Goal: Task Accomplishment & Management: Use online tool/utility

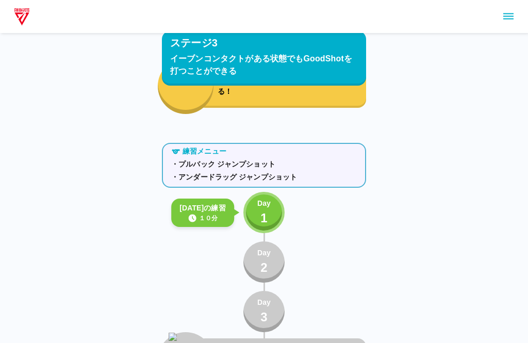
scroll to position [1467, 0]
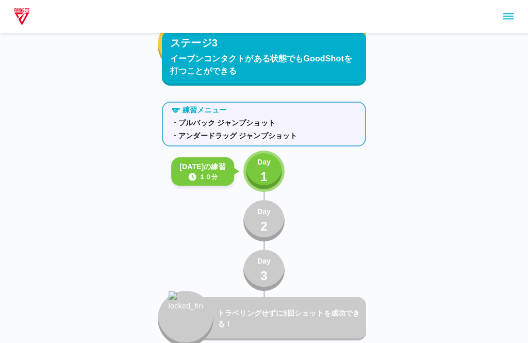
click at [277, 161] on button "Day 1" at bounding box center [263, 171] width 41 height 41
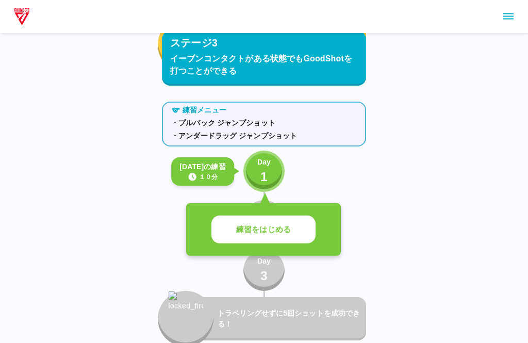
click at [297, 239] on button "練習をはじめる" at bounding box center [263, 229] width 104 height 28
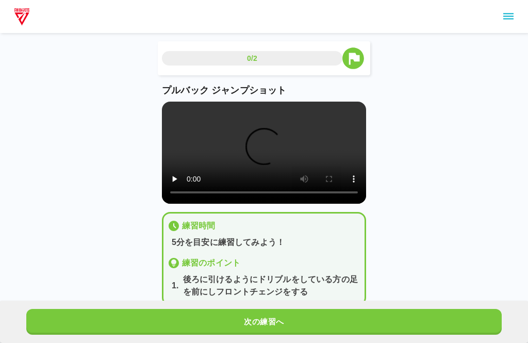
click at [301, 226] on div "練習時間" at bounding box center [264, 226] width 193 height 12
click at [353, 313] on button "次の練習へ" at bounding box center [263, 322] width 475 height 26
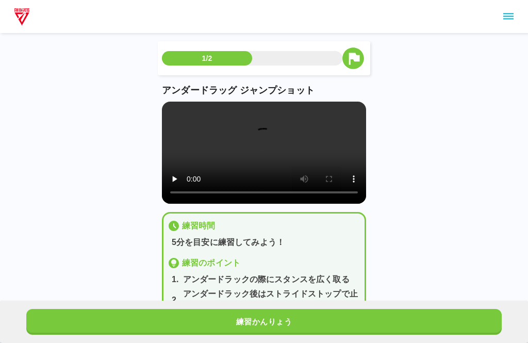
click at [359, 314] on button "練習かんりょう" at bounding box center [263, 322] width 475 height 26
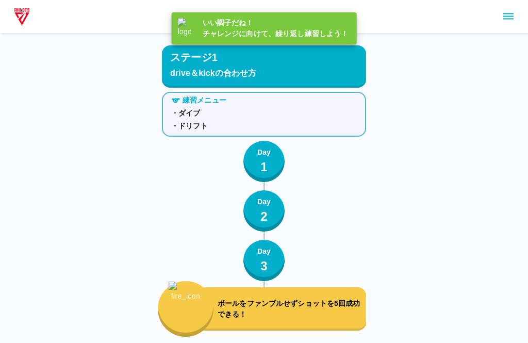
scroll to position [1467, 0]
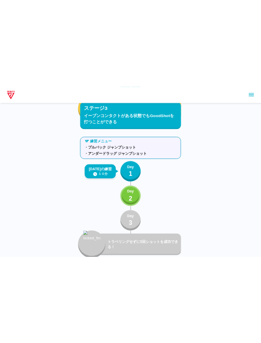
scroll to position [1463, 0]
